Goal: Information Seeking & Learning: Learn about a topic

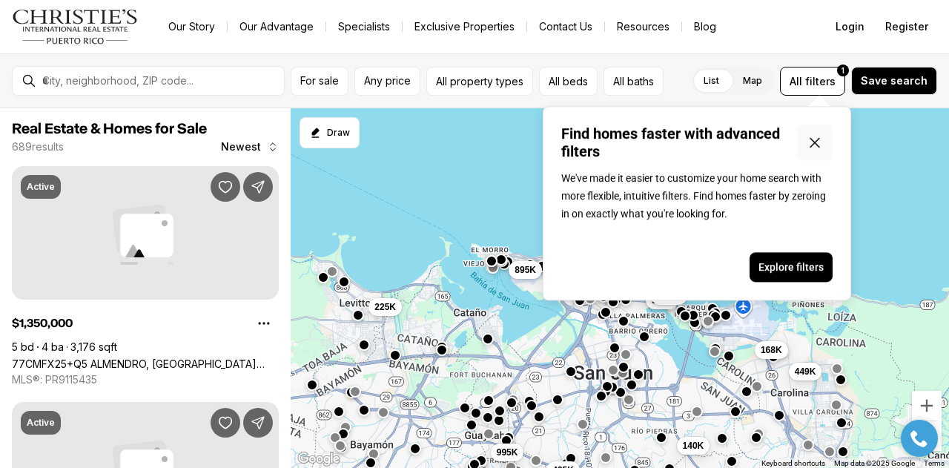
click at [816, 140] on icon "Close popover" at bounding box center [815, 143] width 18 height 18
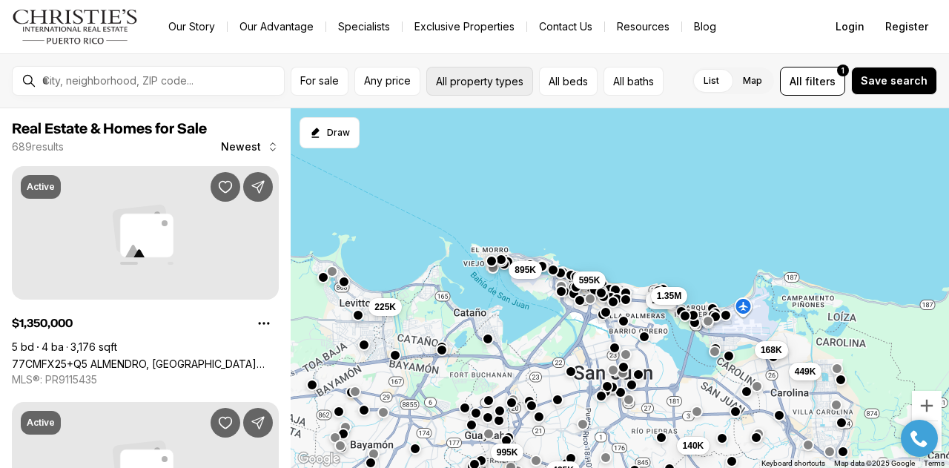
click at [503, 79] on button "All property types" at bounding box center [480, 81] width 107 height 29
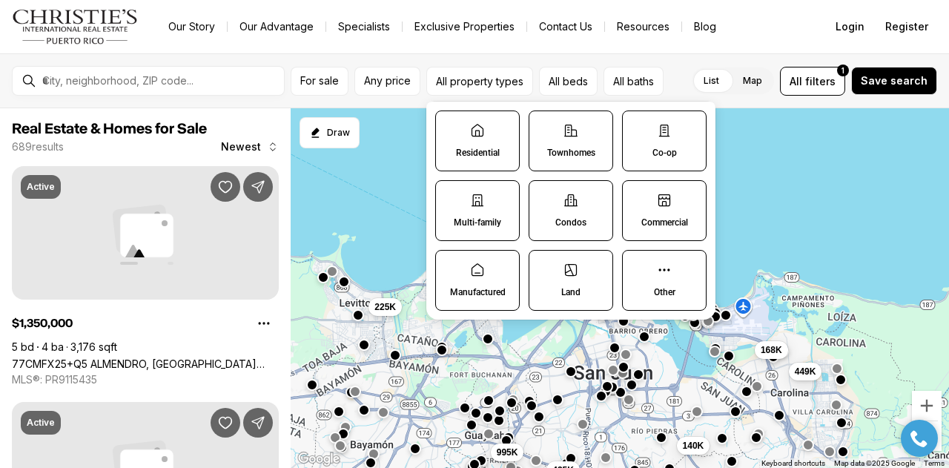
click at [490, 142] on label "Residential" at bounding box center [477, 141] width 85 height 61
click at [451, 126] on button "Residential" at bounding box center [443, 118] width 15 height 15
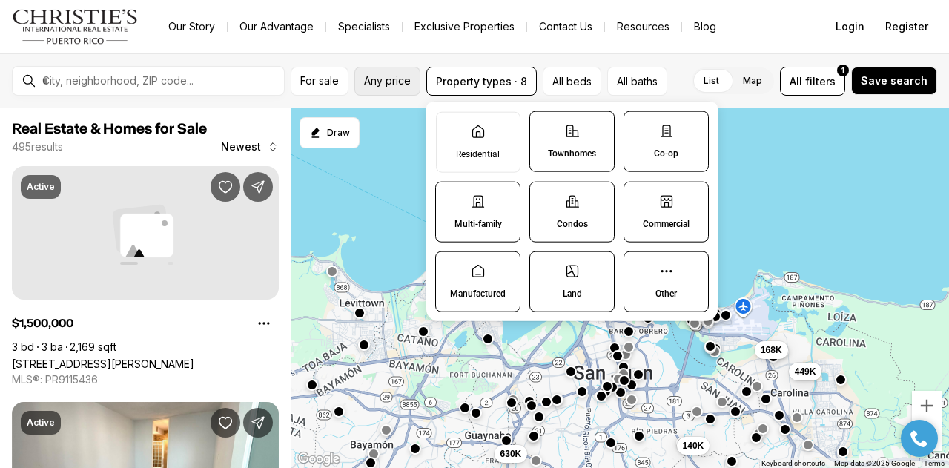
click at [388, 78] on span "Any price" at bounding box center [387, 81] width 47 height 12
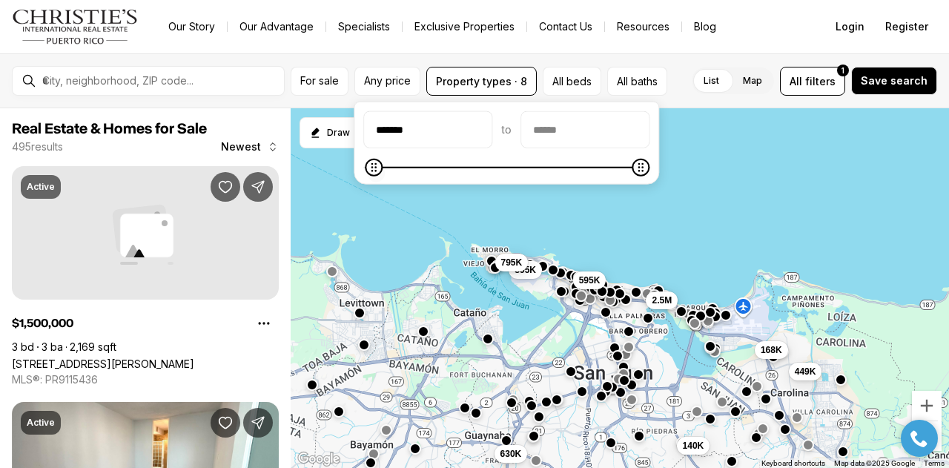
click at [368, 166] on icon "Minimum" at bounding box center [374, 168] width 12 height 12
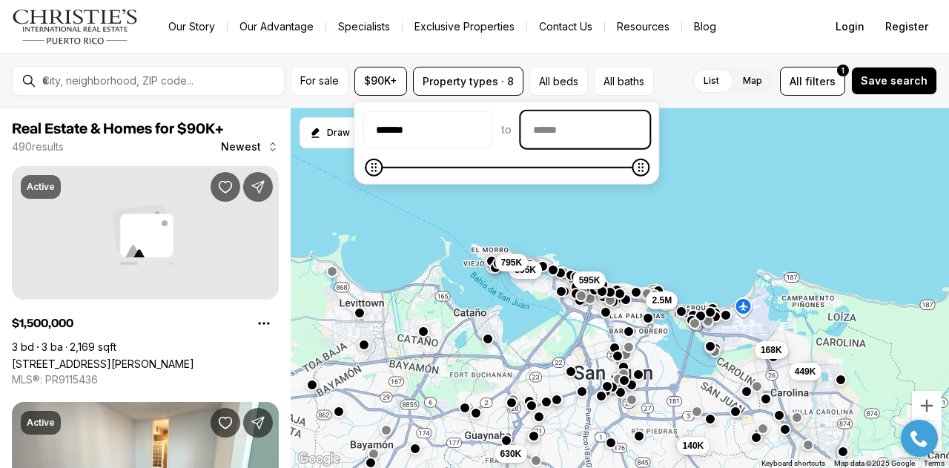
click at [561, 116] on input "priceMax" at bounding box center [585, 130] width 128 height 36
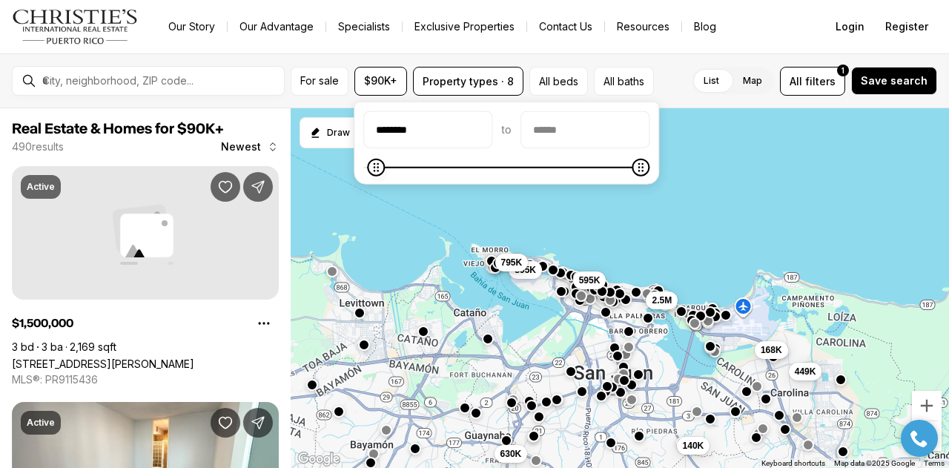
type input "********"
click at [369, 171] on icon "Minimum" at bounding box center [375, 168] width 12 height 12
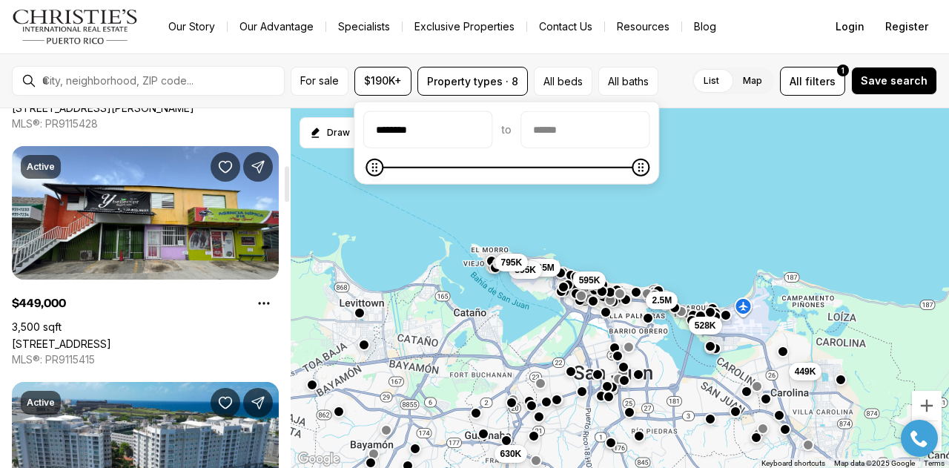
scroll to position [742, 0]
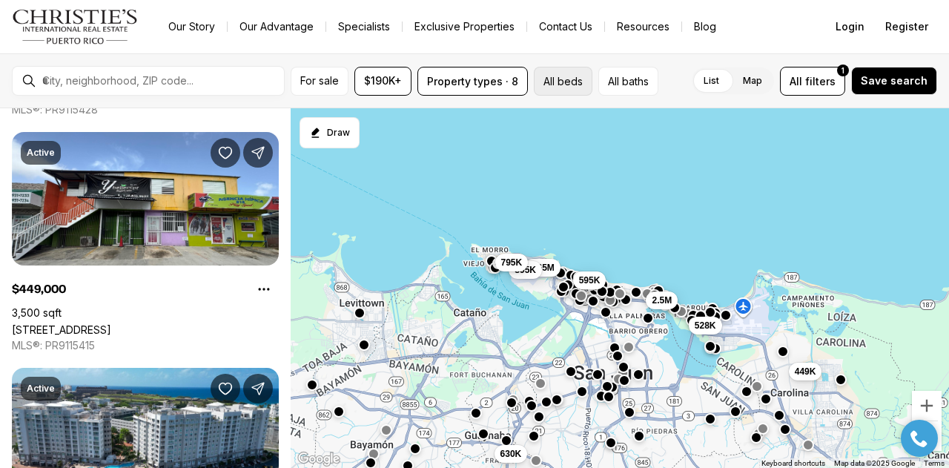
click at [558, 83] on button "All beds" at bounding box center [563, 81] width 59 height 29
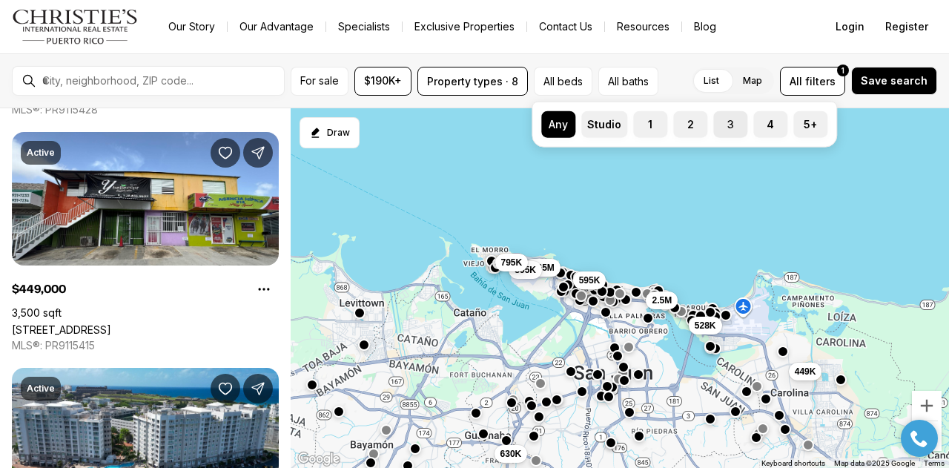
click at [724, 122] on button "3" at bounding box center [721, 118] width 15 height 15
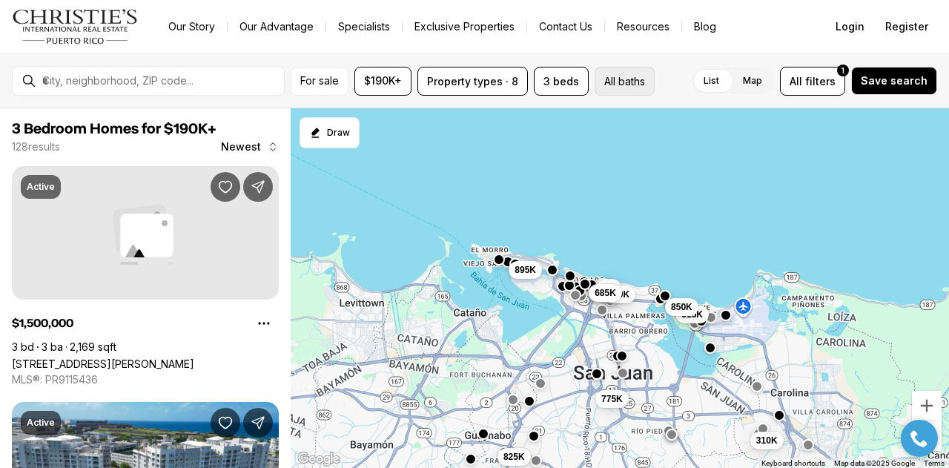
click at [628, 85] on button "All baths" at bounding box center [625, 81] width 60 height 29
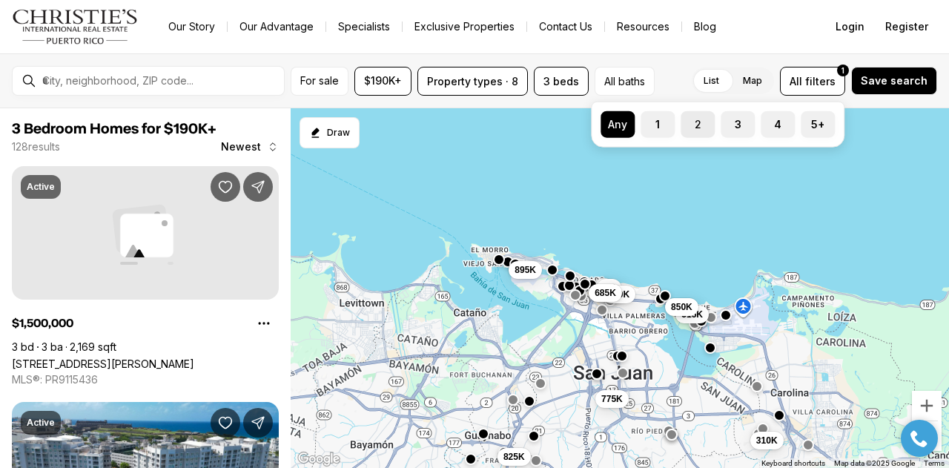
click at [700, 125] on label "2" at bounding box center [698, 124] width 34 height 27
click at [696, 125] on button "2" at bounding box center [688, 118] width 15 height 15
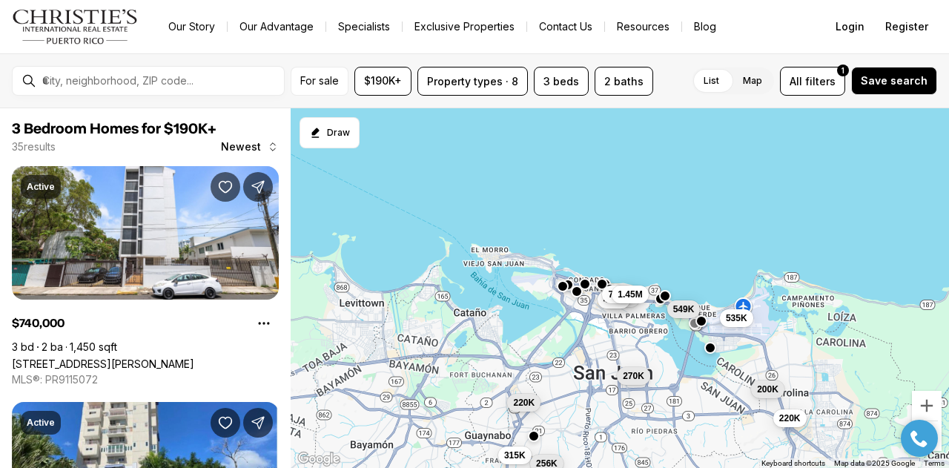
click at [456, 182] on div "220K 270K 200K 299K 475K 535K 220K 315K 256K 740K 549K 1.45M" at bounding box center [620, 288] width 659 height 361
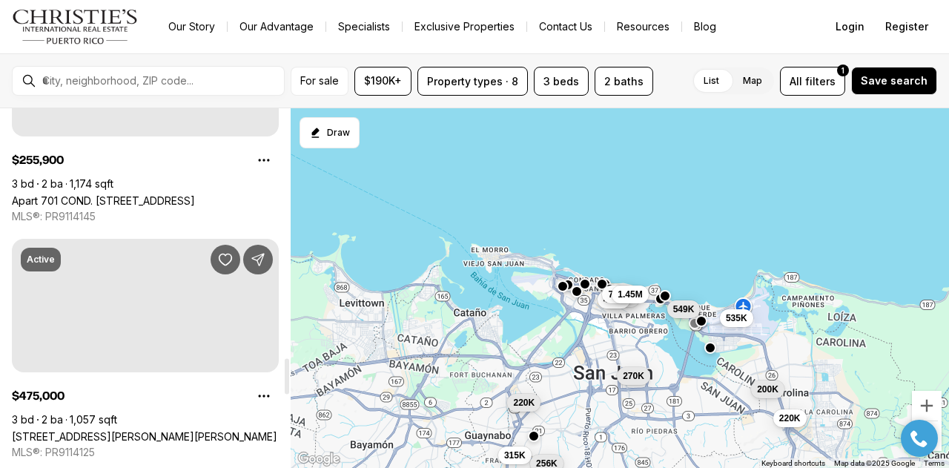
scroll to position [2596, 0]
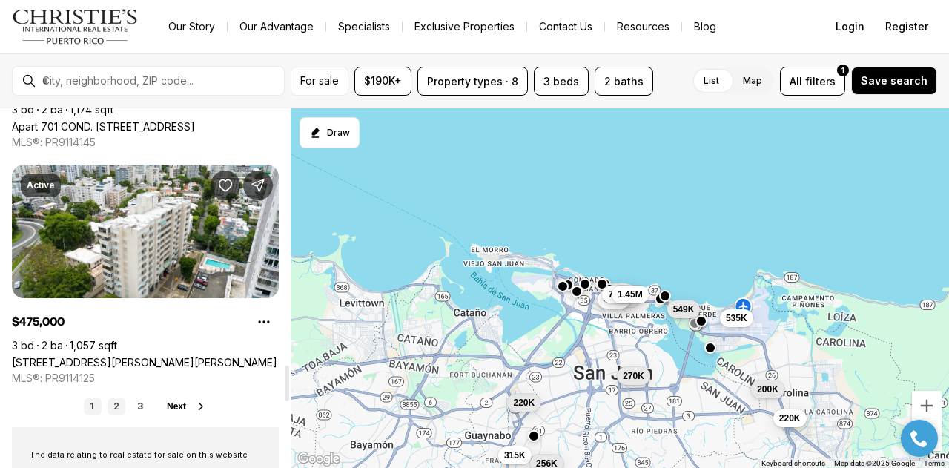
click at [115, 406] on link "2" at bounding box center [117, 407] width 18 height 18
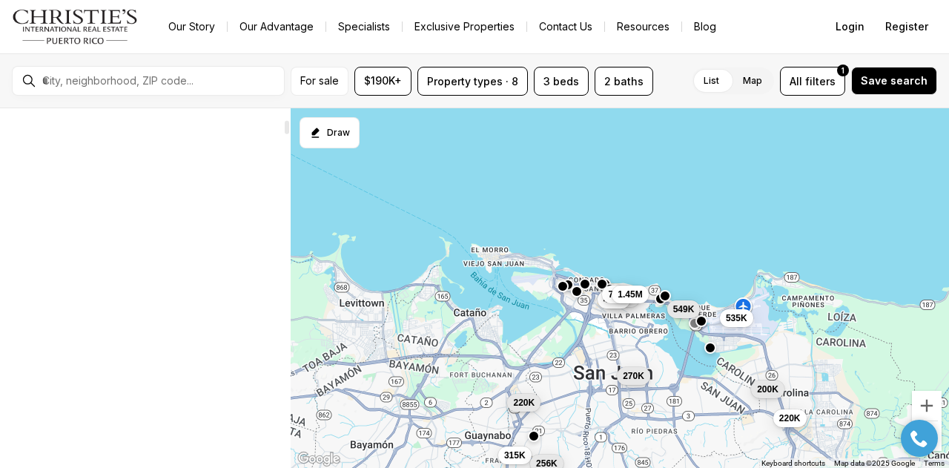
scroll to position [74, 0]
